Goal: Find specific page/section: Find specific page/section

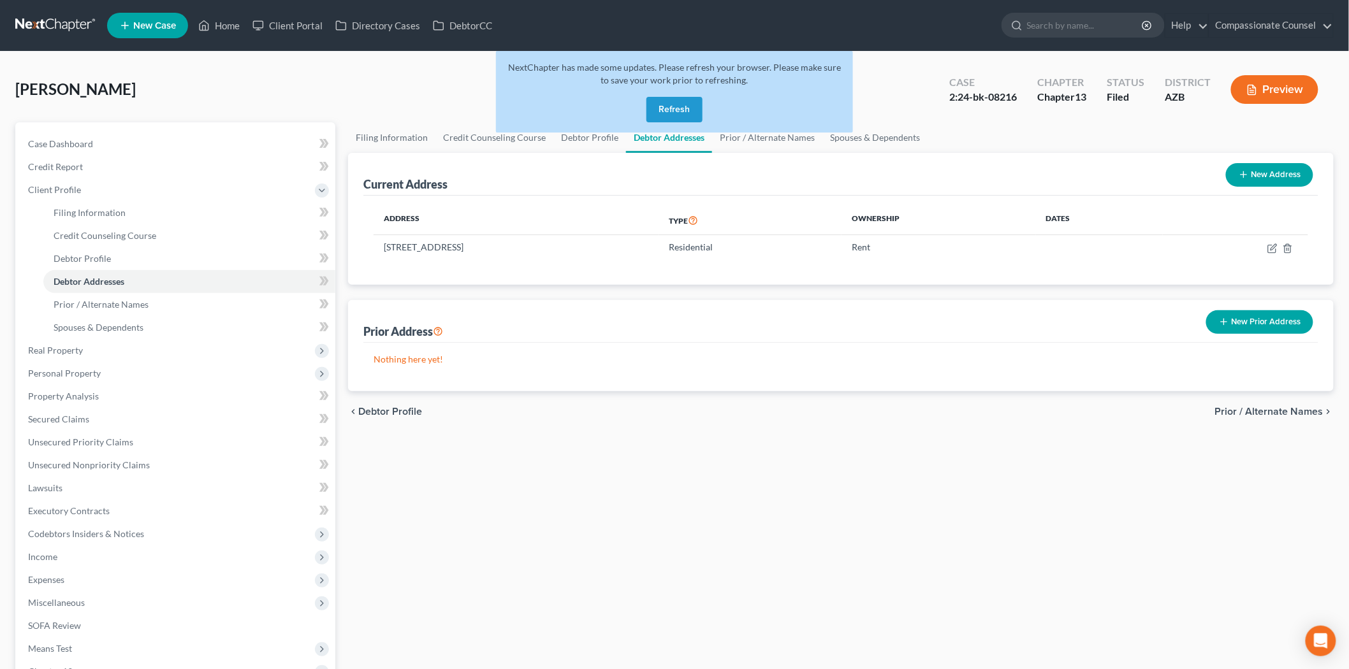
click at [676, 103] on button "Refresh" at bounding box center [674, 109] width 56 height 25
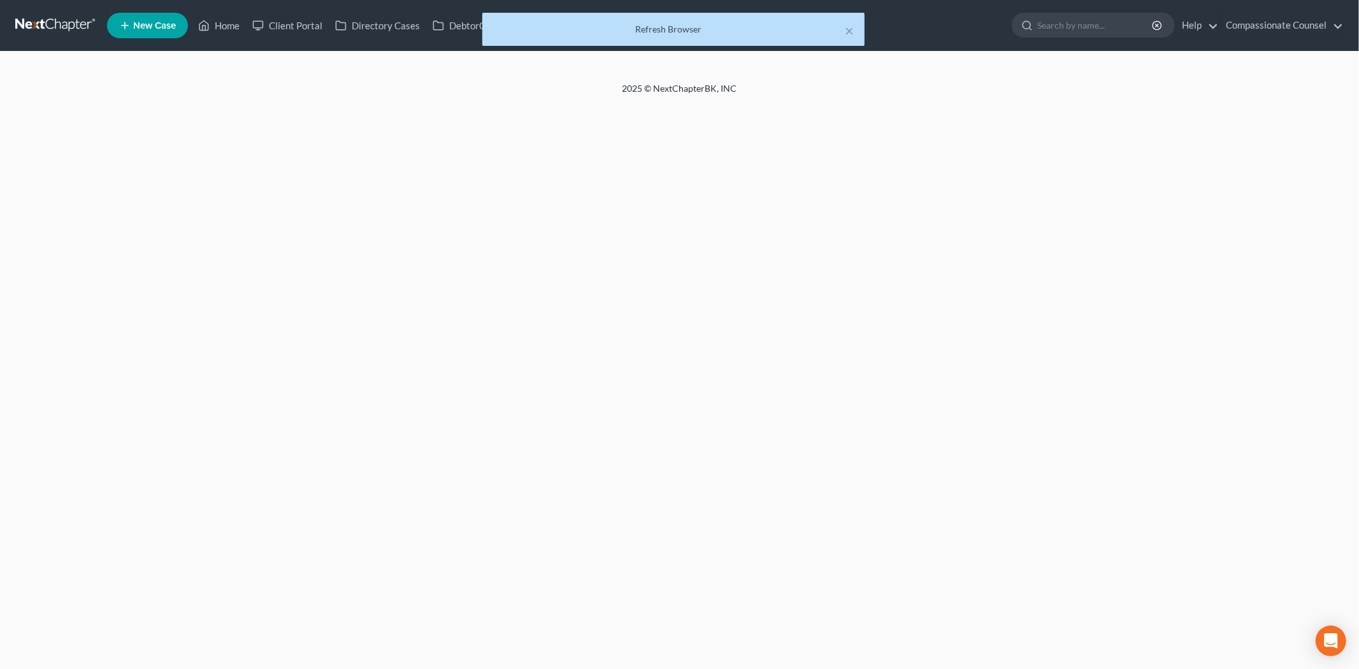
click at [228, 24] on div "× Refresh Browser" at bounding box center [673, 33] width 1359 height 40
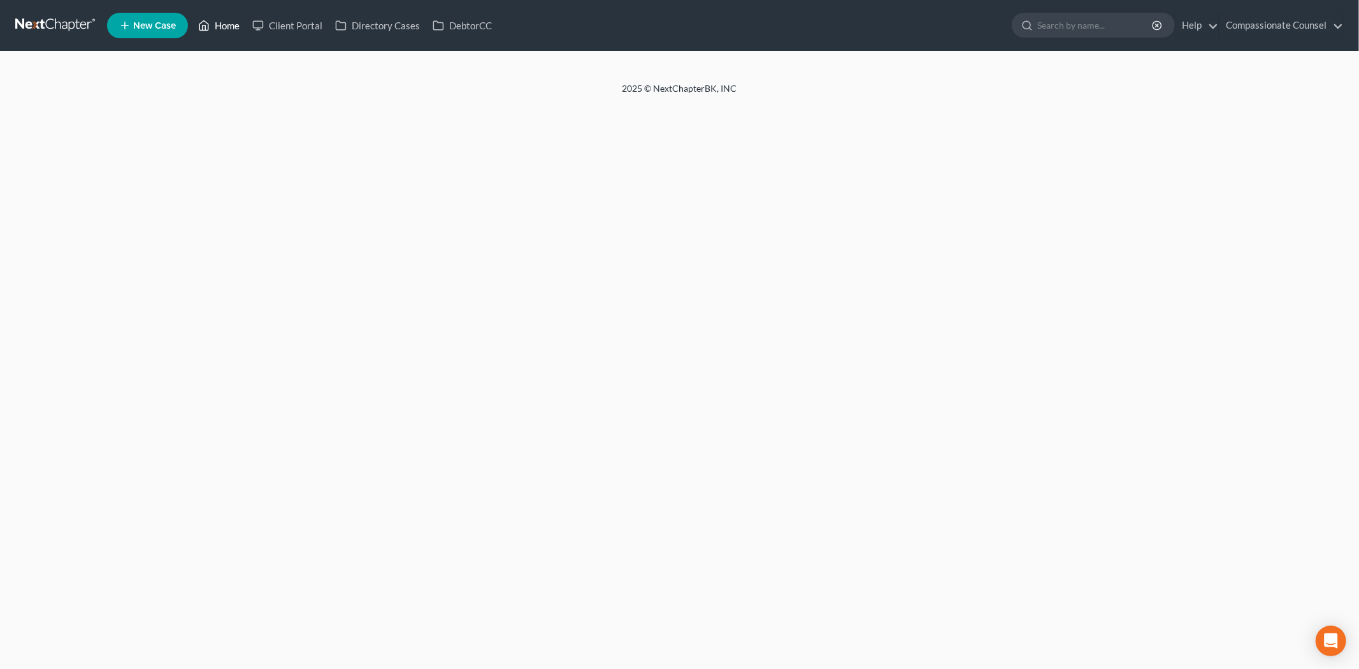
click at [228, 24] on link "Home" at bounding box center [219, 25] width 54 height 23
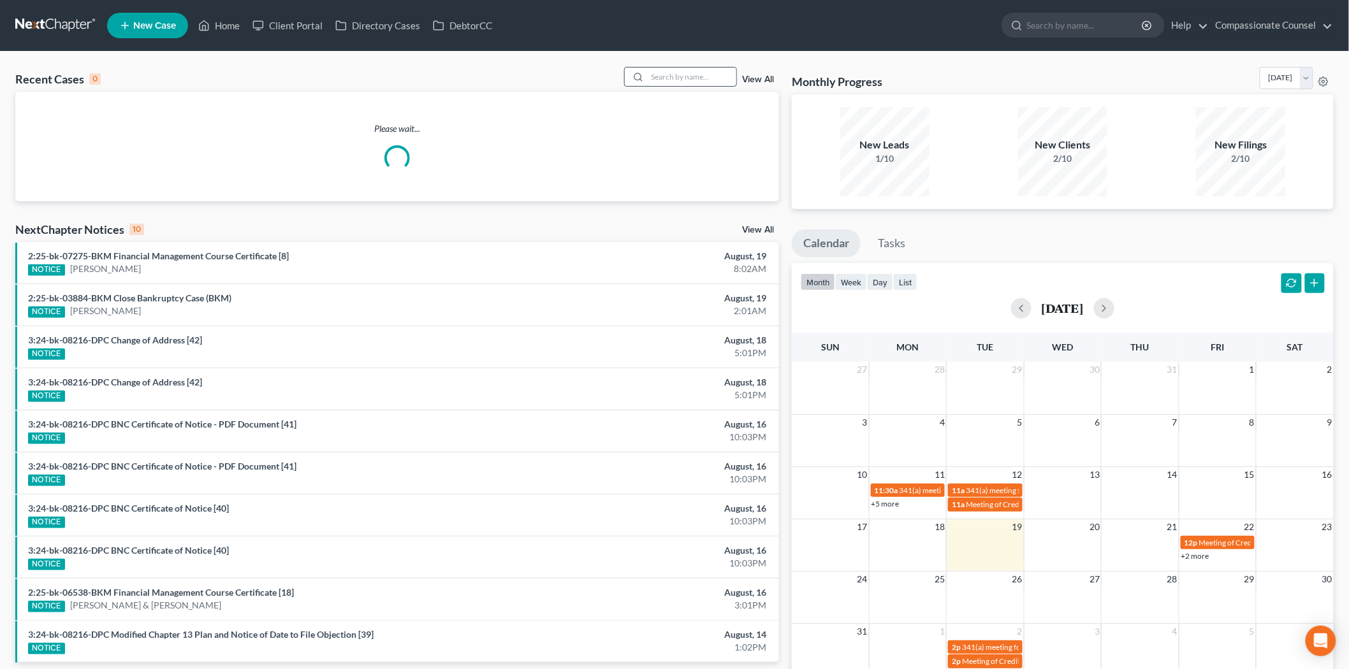
click at [659, 76] on input "search" at bounding box center [691, 77] width 89 height 18
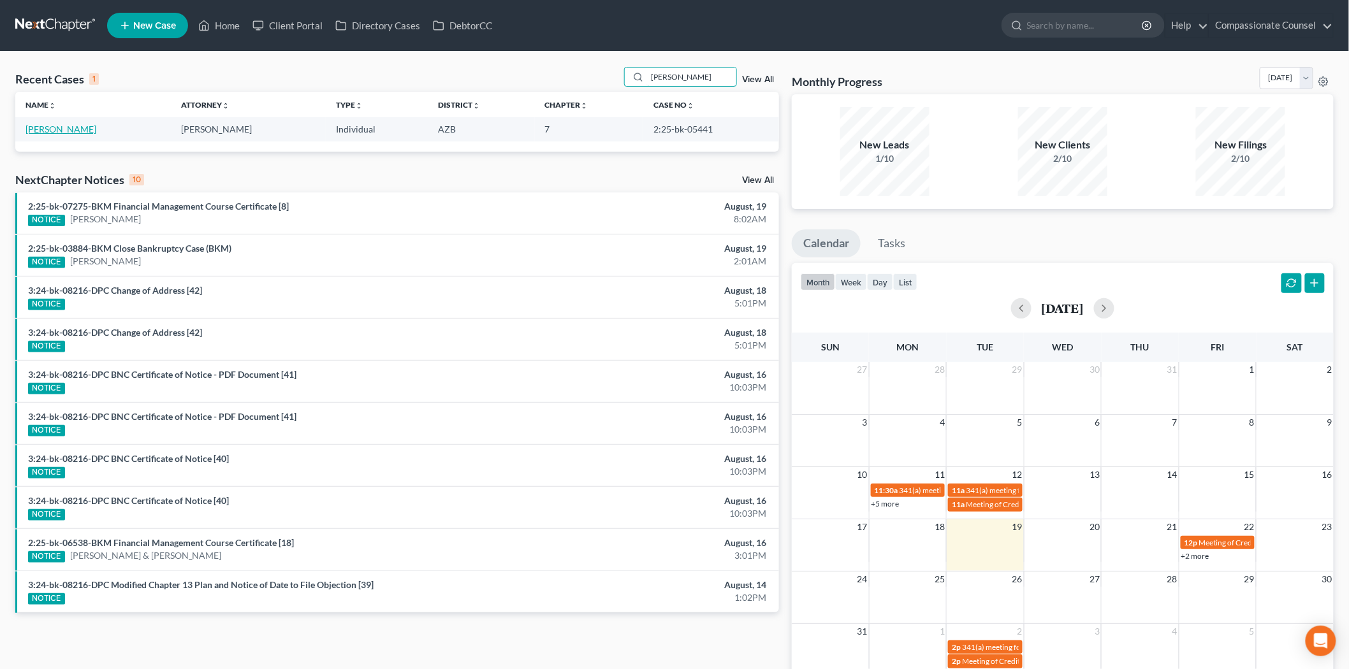
type input "hayden"
click at [75, 126] on link "Hayden, Tiffany" at bounding box center [60, 129] width 71 height 11
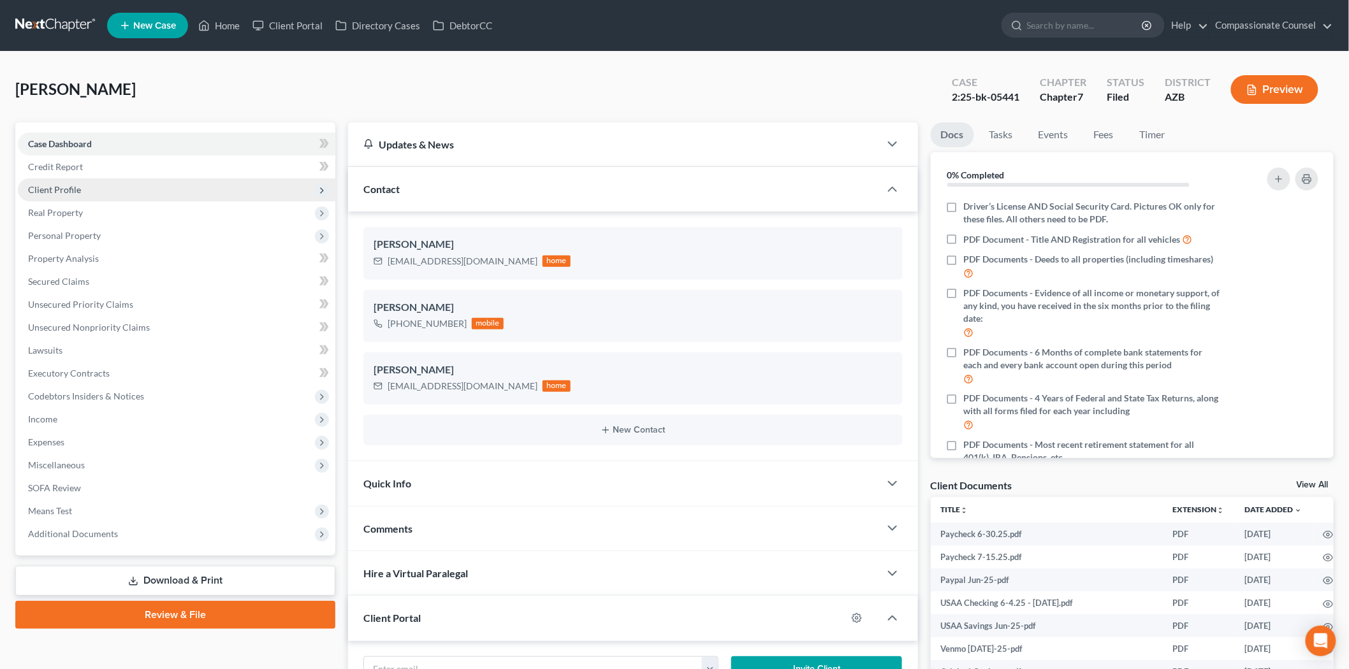
click at [70, 185] on span "Client Profile" at bounding box center [54, 189] width 53 height 11
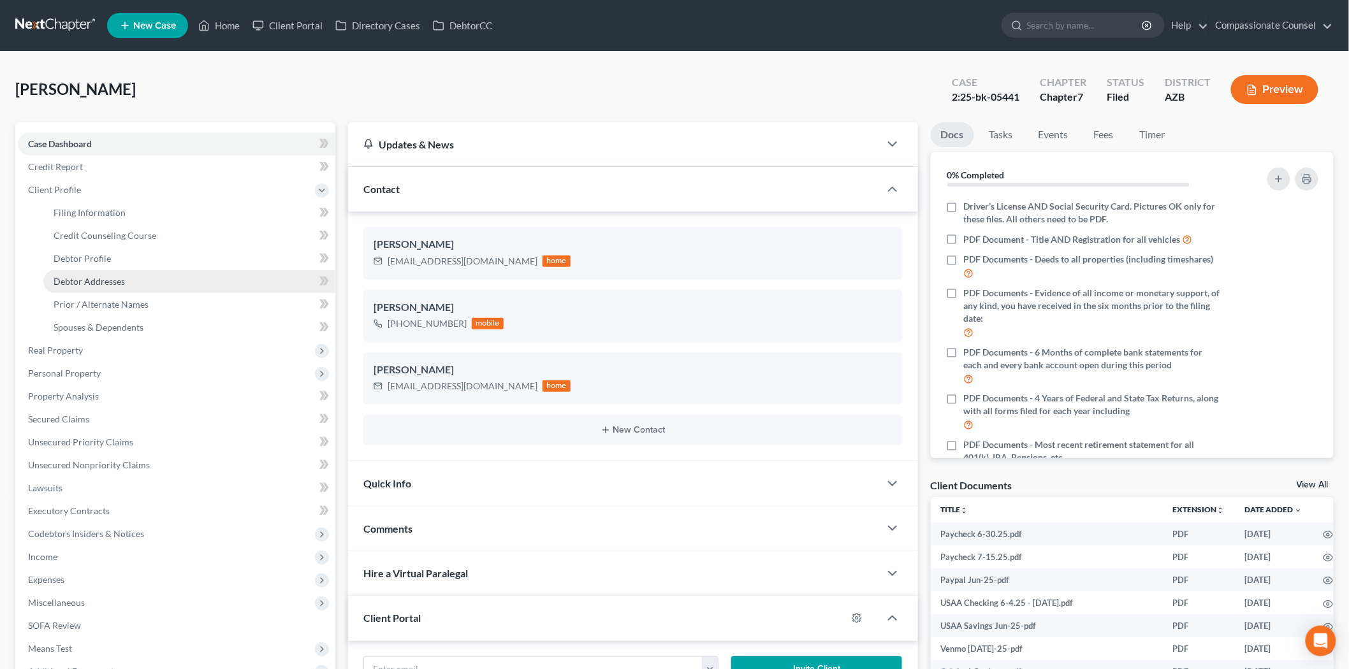
click at [102, 279] on span "Debtor Addresses" at bounding box center [89, 281] width 71 height 11
